Goal: Transaction & Acquisition: Purchase product/service

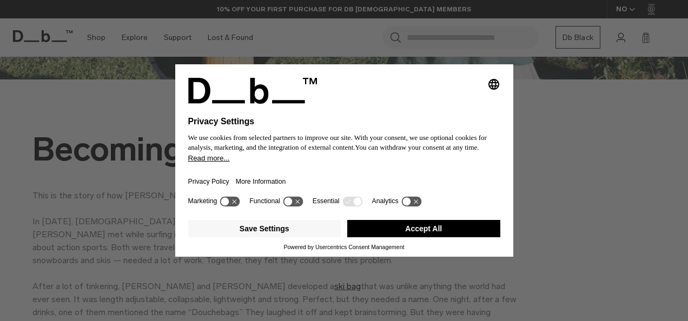
click at [402, 226] on button "Accept All" at bounding box center [423, 228] width 153 height 17
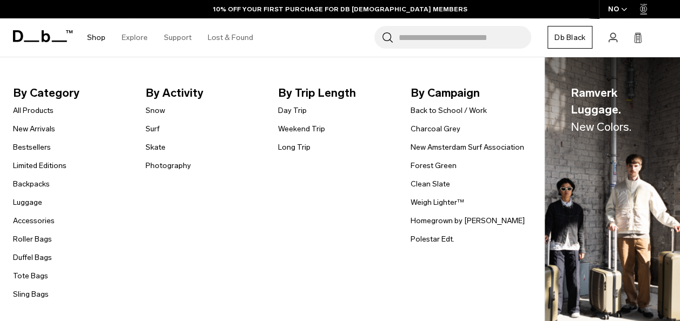
click at [30, 178] on li "Backpacks" at bounding box center [40, 184] width 54 height 13
click at [30, 181] on link "Backpacks" at bounding box center [31, 184] width 37 height 11
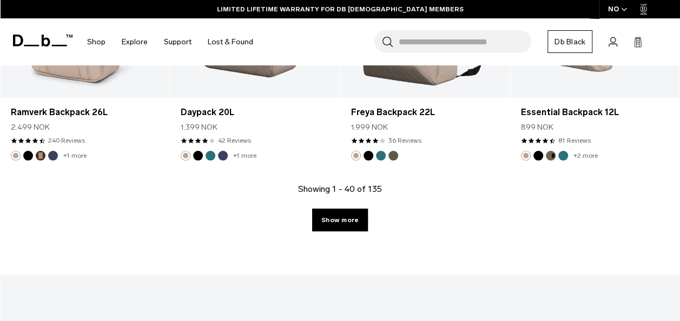
scroll to position [2838, 0]
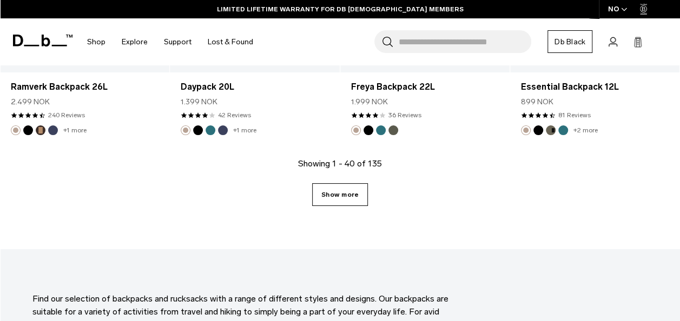
click at [338, 183] on link "Show more" at bounding box center [340, 194] width 56 height 23
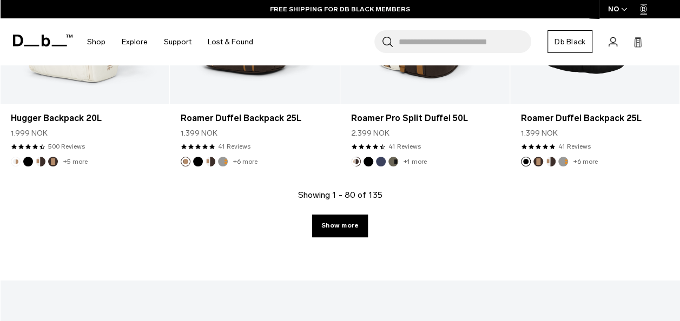
scroll to position [5547, 0]
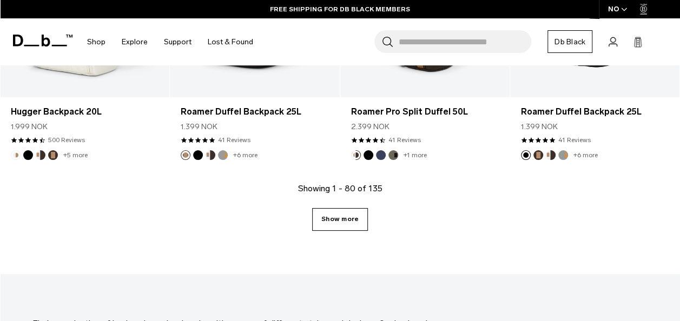
click at [353, 208] on link "Show more" at bounding box center [340, 219] width 56 height 23
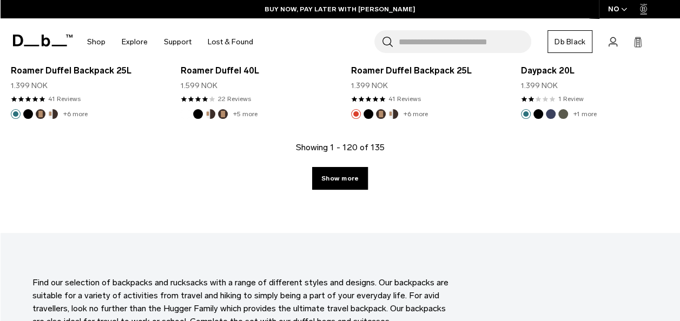
scroll to position [8336, 0]
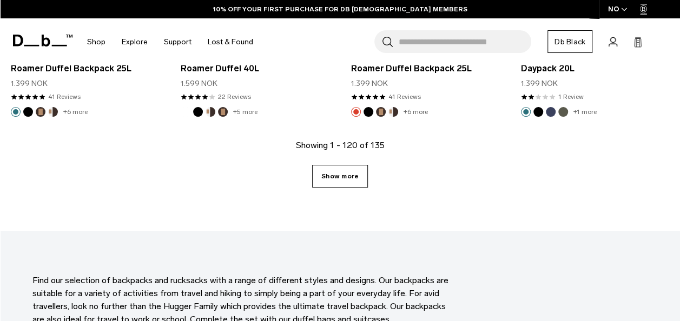
click at [350, 165] on link "Show more" at bounding box center [340, 176] width 56 height 23
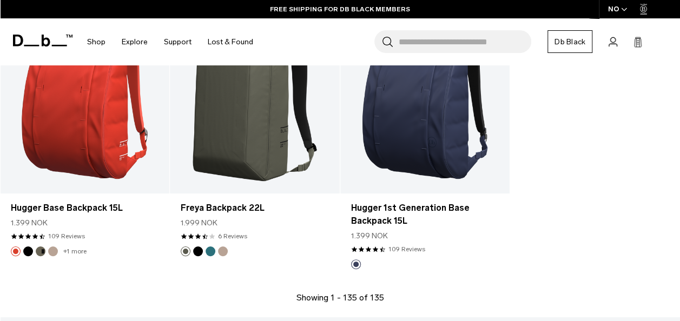
scroll to position [9291, 0]
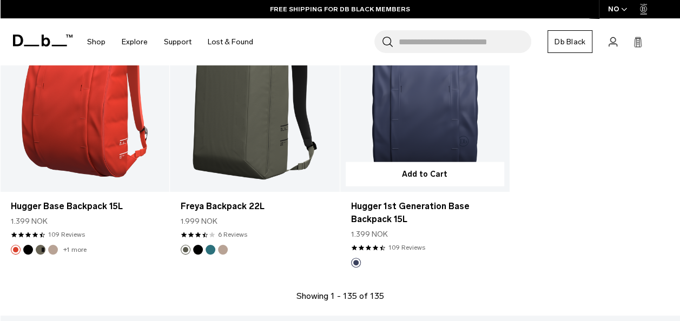
click at [446, 120] on link "Hugger 1st Generation Base Backpack 15L" at bounding box center [424, 98] width 169 height 188
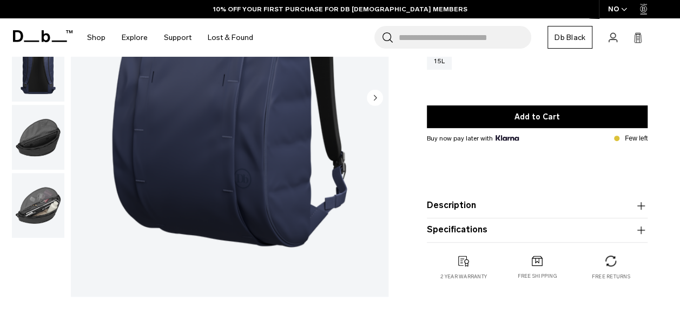
scroll to position [176, 0]
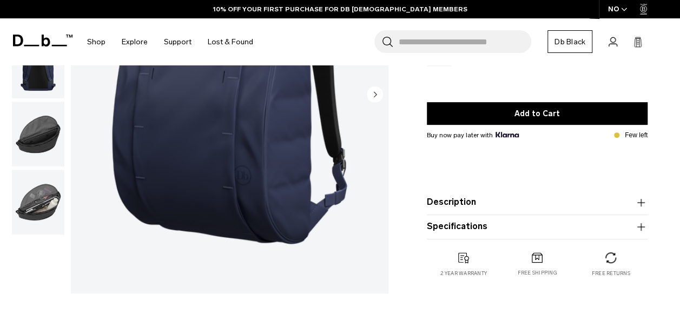
click at [482, 227] on button "Specifications" at bounding box center [537, 227] width 221 height 13
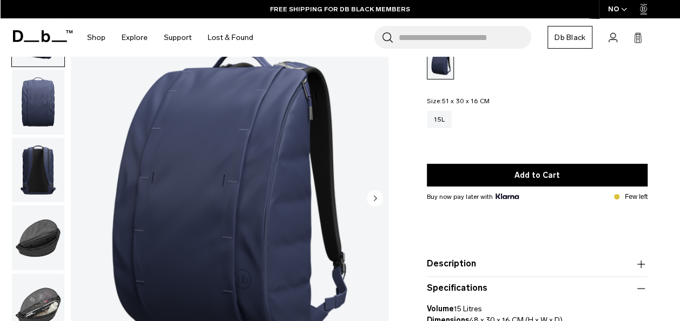
scroll to position [0, 0]
